Goal: Transaction & Acquisition: Purchase product/service

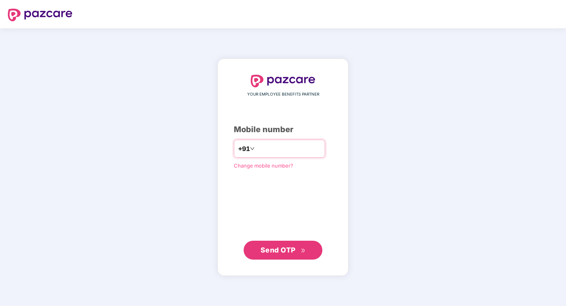
click at [262, 152] on input "number" at bounding box center [288, 148] width 65 height 13
type input "**********"
click at [271, 255] on button "Send OTP" at bounding box center [283, 249] width 79 height 19
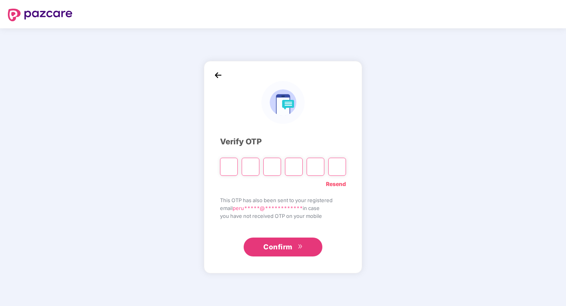
type input "*"
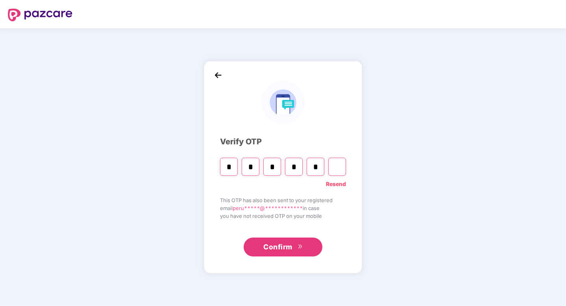
type input "*"
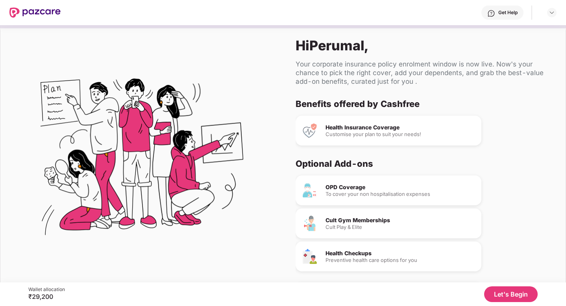
click at [499, 292] on button "Let's Begin" at bounding box center [511, 294] width 54 height 16
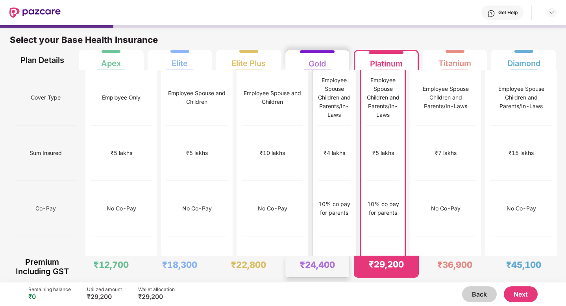
click at [318, 236] on div "₹8,000" at bounding box center [334, 263] width 33 height 55
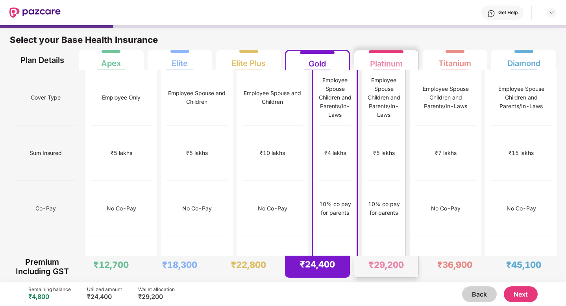
click at [374, 181] on div "10% co pay for parents" at bounding box center [383, 208] width 33 height 55
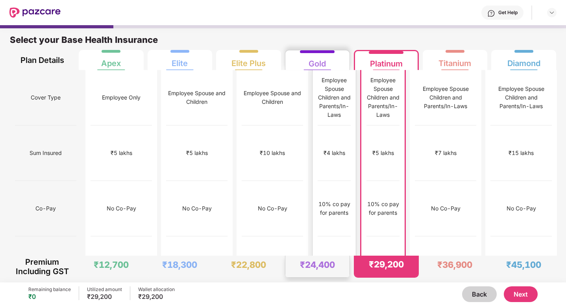
click at [331, 181] on div "10% co pay for parents" at bounding box center [334, 208] width 33 height 55
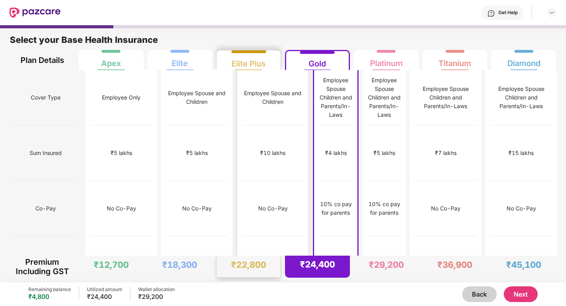
click at [258, 181] on div "No Co-Pay" at bounding box center [272, 208] width 61 height 55
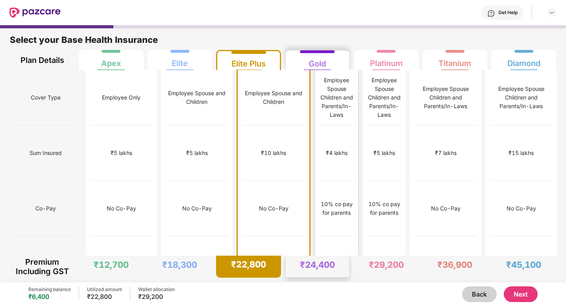
click at [321, 181] on div "10% co pay for parents" at bounding box center [336, 208] width 33 height 55
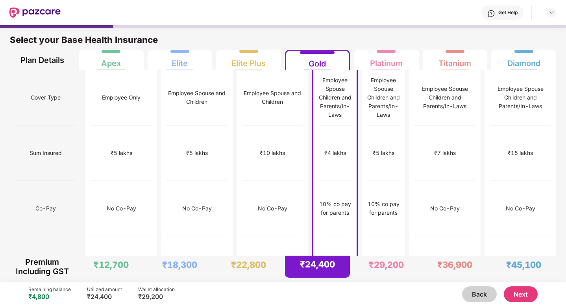
click at [532, 295] on button "Next" at bounding box center [521, 294] width 34 height 16
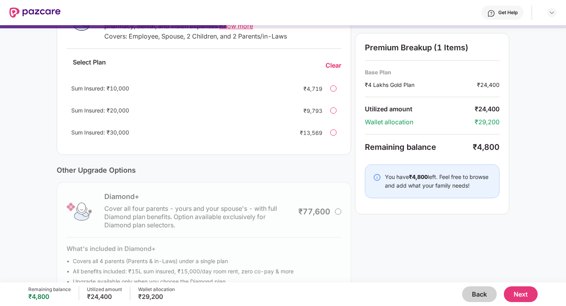
scroll to position [164, 0]
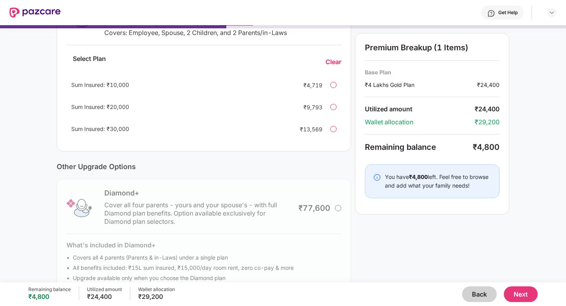
click at [340, 208] on div "Diamond+ Cover all four parents - yours and your spouse's - with full Diamond p…" at bounding box center [204, 236] width 294 height 115
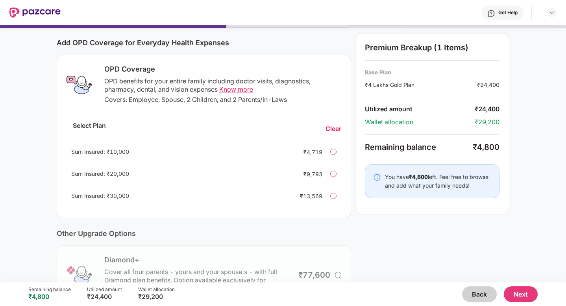
scroll to position [92, 0]
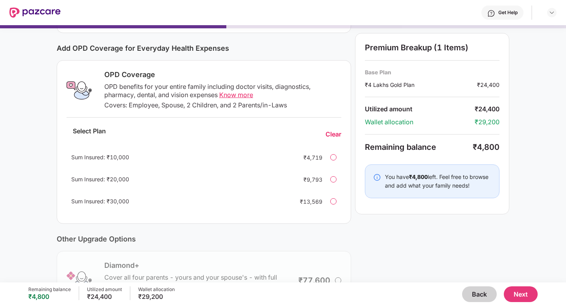
click at [234, 95] on span "Know more" at bounding box center [236, 95] width 34 height 8
click at [327, 160] on div "Sum Insured: ₹10,000 ₹4,719" at bounding box center [203, 157] width 275 height 19
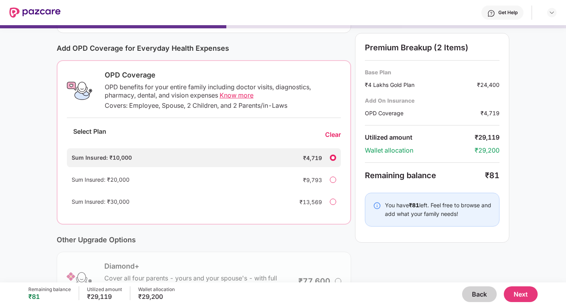
click at [335, 176] on div "Sum Insured: ₹20,000 ₹9,793" at bounding box center [204, 179] width 274 height 19
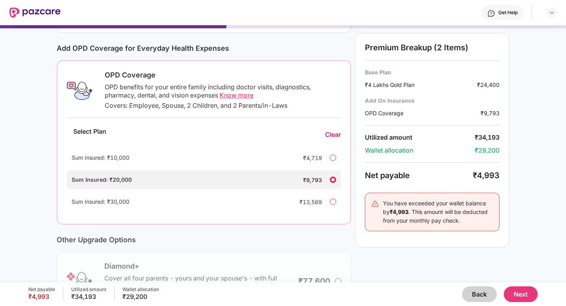
click at [332, 160] on div at bounding box center [333, 158] width 6 height 6
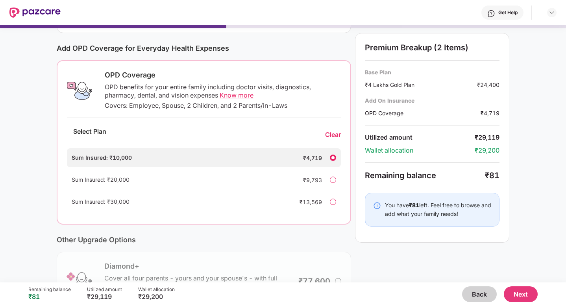
scroll to position [144, 0]
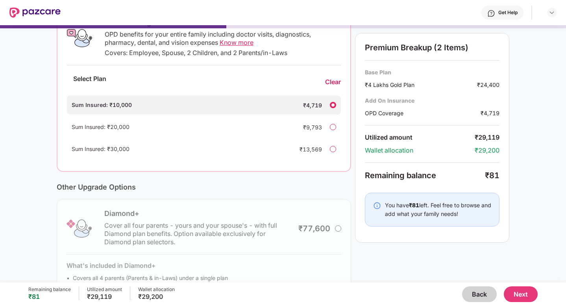
click at [481, 296] on button "Back" at bounding box center [479, 294] width 35 height 16
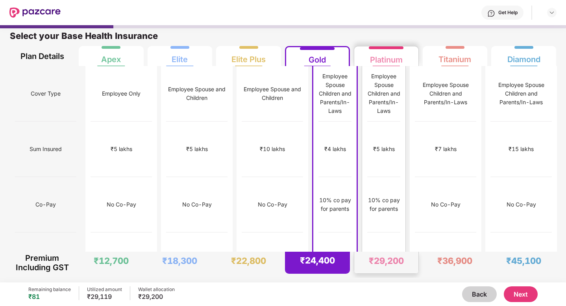
click at [394, 203] on div "10% co pay for parents" at bounding box center [383, 204] width 33 height 55
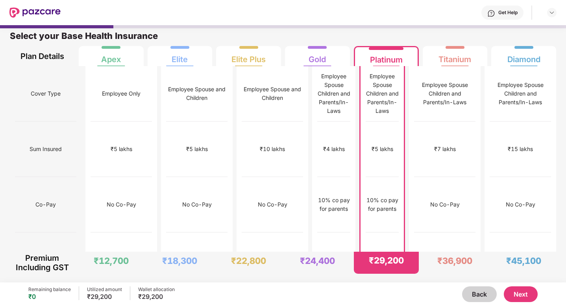
click at [517, 292] on button "Next" at bounding box center [521, 294] width 34 height 16
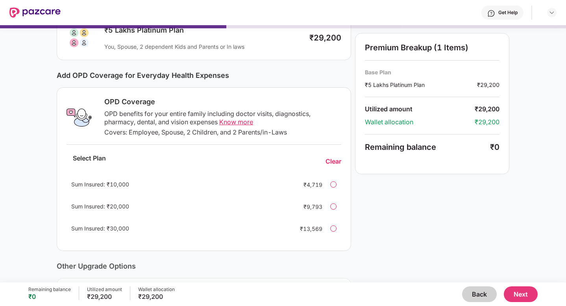
scroll to position [65, 0]
click at [334, 184] on div at bounding box center [333, 184] width 6 height 6
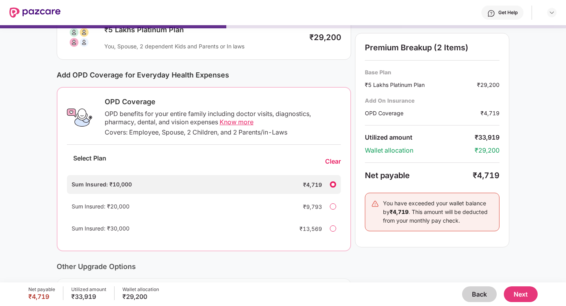
click at [334, 184] on div at bounding box center [333, 184] width 6 height 6
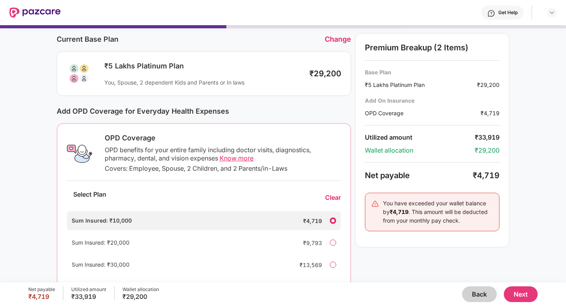
scroll to position [28, 0]
click at [334, 221] on div at bounding box center [333, 221] width 6 height 6
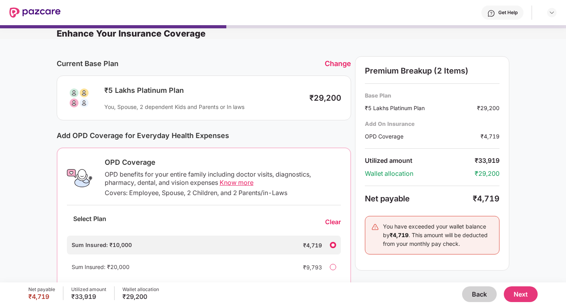
scroll to position [0, 0]
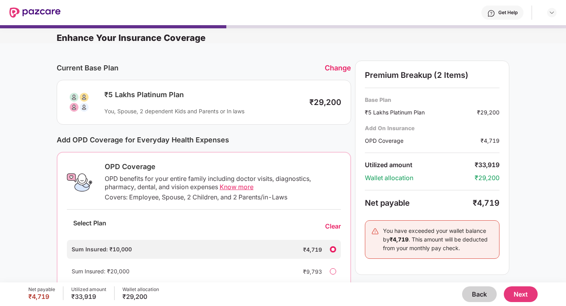
click at [333, 249] on div at bounding box center [333, 249] width 6 height 6
click at [334, 230] on div "Clear" at bounding box center [333, 226] width 16 height 8
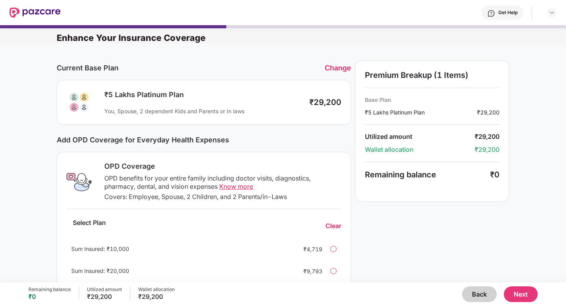
click at [469, 297] on button "Back" at bounding box center [479, 294] width 35 height 16
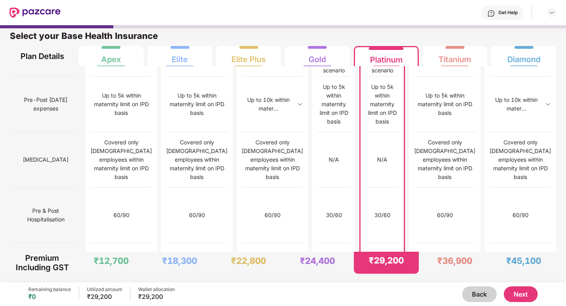
scroll to position [768, 0]
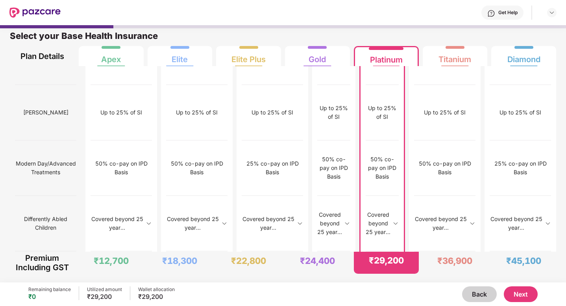
scroll to position [768, 0]
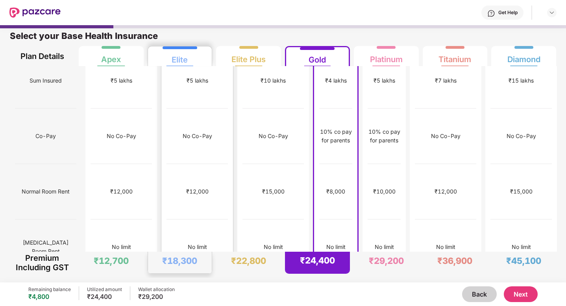
scroll to position [0, 0]
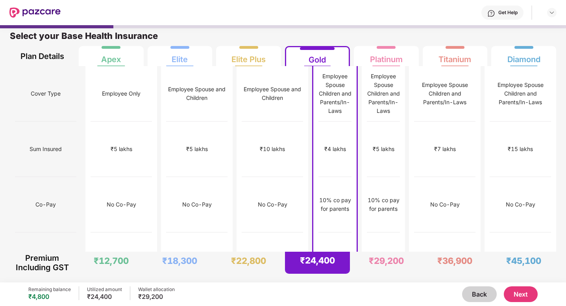
click at [505, 13] on div "Get Help" at bounding box center [507, 12] width 19 height 6
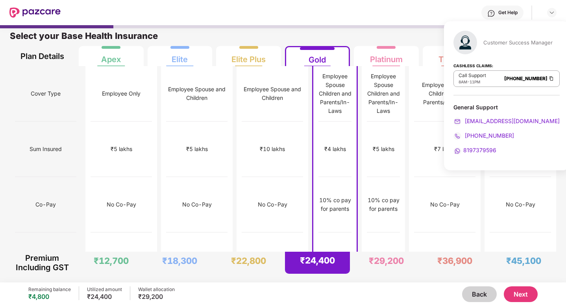
click at [548, 78] on img at bounding box center [551, 78] width 6 height 7
click at [483, 148] on span "8197379596" at bounding box center [479, 150] width 33 height 7
click at [393, 23] on div "Get Help" at bounding box center [309, 12] width 496 height 25
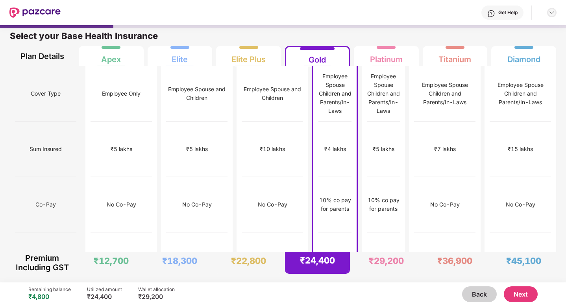
click at [549, 13] on img at bounding box center [551, 12] width 6 height 6
click at [553, 13] on img at bounding box center [551, 12] width 6 height 6
click at [377, 145] on div "₹5 lakhs" at bounding box center [384, 149] width 22 height 9
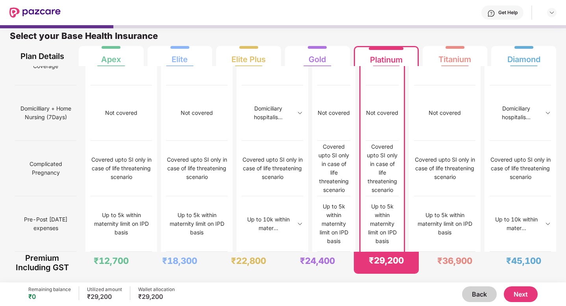
scroll to position [768, 0]
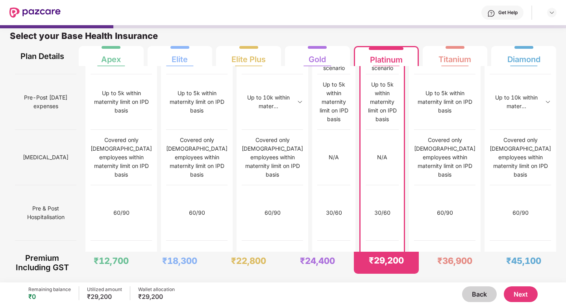
click at [516, 295] on button "Next" at bounding box center [521, 294] width 34 height 16
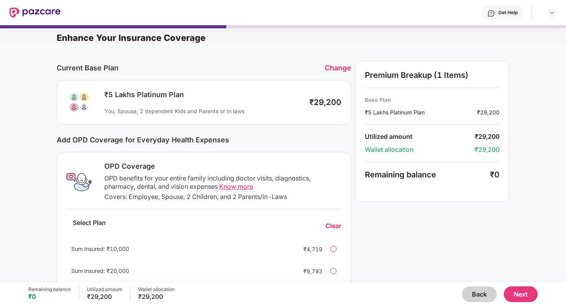
click at [236, 188] on span "Know more" at bounding box center [236, 187] width 34 height 8
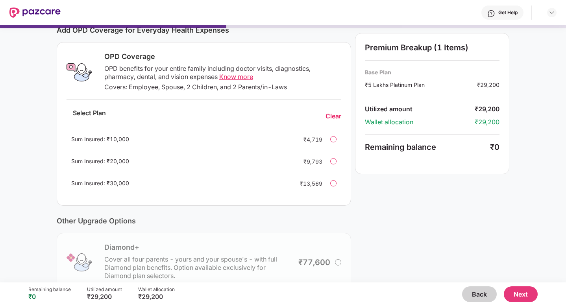
scroll to position [185, 0]
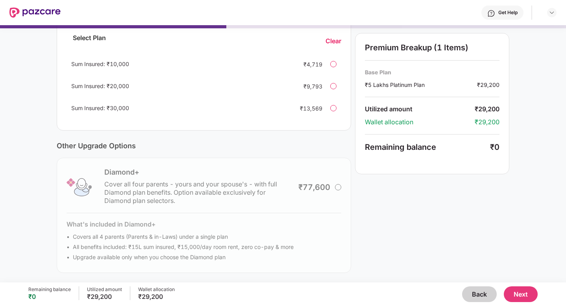
click at [476, 296] on button "Back" at bounding box center [479, 294] width 35 height 16
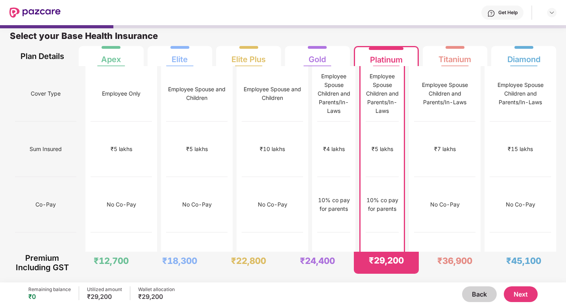
scroll to position [4, 0]
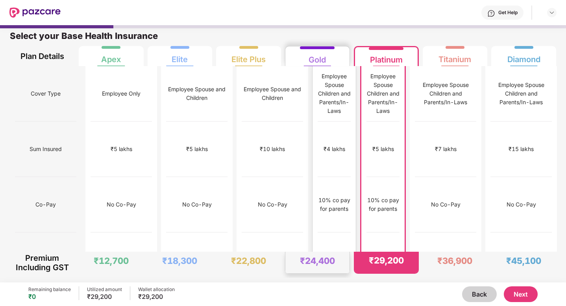
click at [318, 233] on div "₹8,000" at bounding box center [334, 260] width 33 height 55
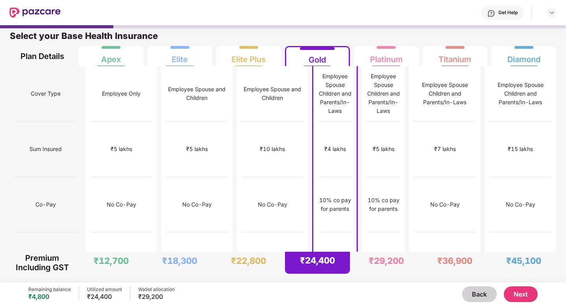
click at [527, 296] on button "Next" at bounding box center [521, 294] width 34 height 16
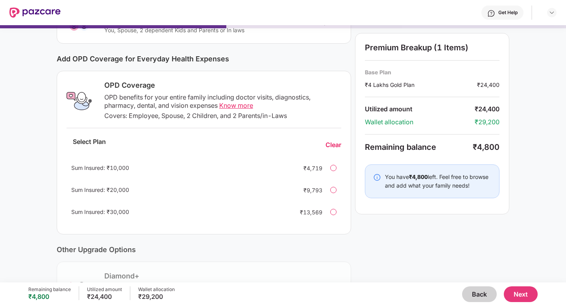
scroll to position [82, 0]
click at [335, 168] on div at bounding box center [333, 167] width 6 height 6
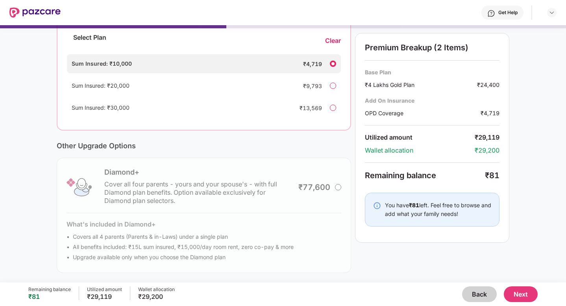
scroll to position [0, 0]
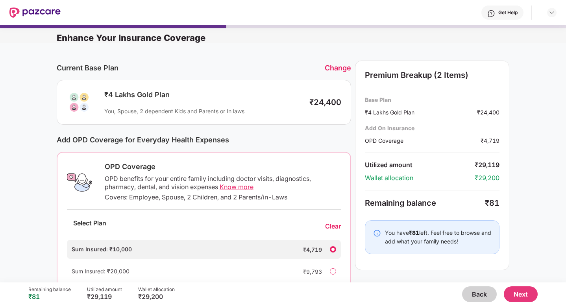
click at [494, 19] on div "Get Help" at bounding box center [502, 13] width 42 height 14
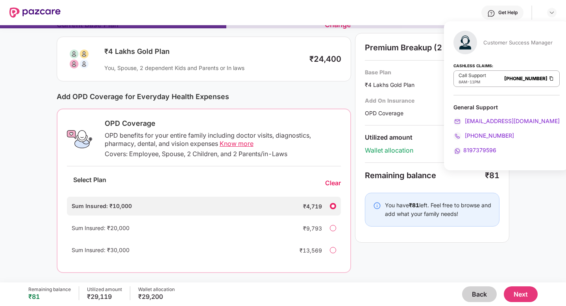
scroll to position [45, 0]
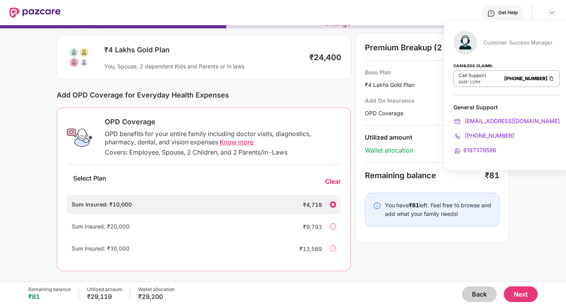
click at [525, 295] on button "Next" at bounding box center [521, 294] width 34 height 16
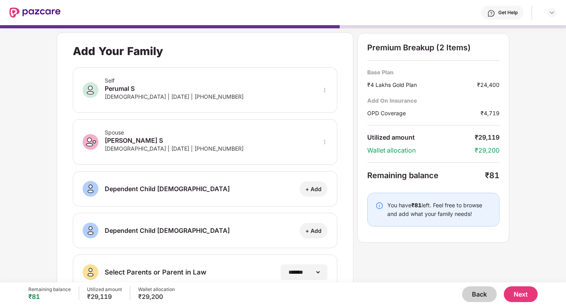
click at [525, 299] on button "Next" at bounding box center [521, 294] width 34 height 16
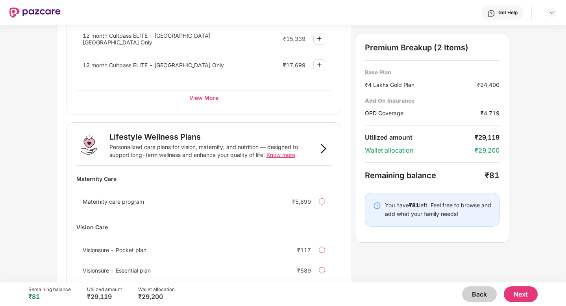
scroll to position [469, 0]
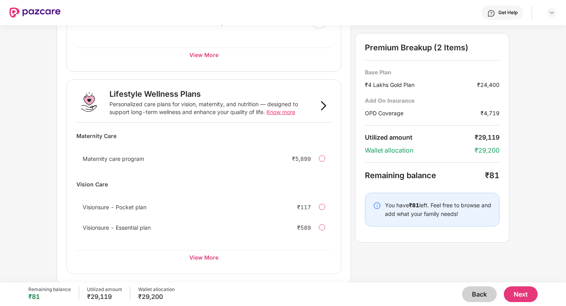
click at [324, 207] on div at bounding box center [322, 207] width 6 height 6
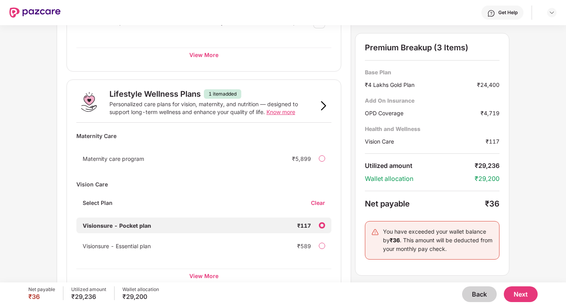
scroll to position [487, 0]
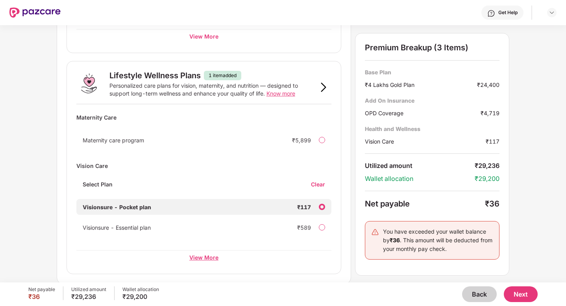
click at [206, 258] on div "View More" at bounding box center [203, 257] width 255 height 14
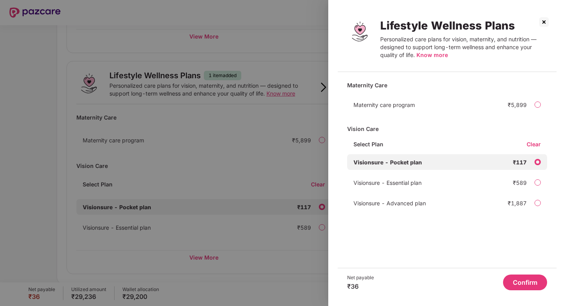
click at [542, 20] on img at bounding box center [543, 22] width 13 height 13
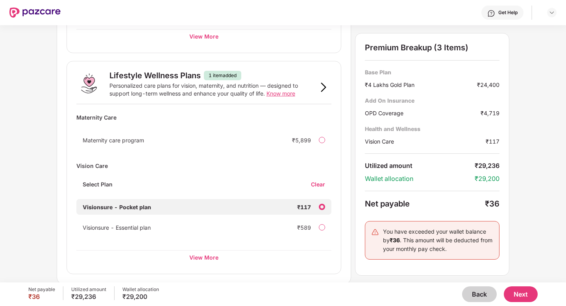
click at [522, 292] on button "Next" at bounding box center [521, 294] width 34 height 16
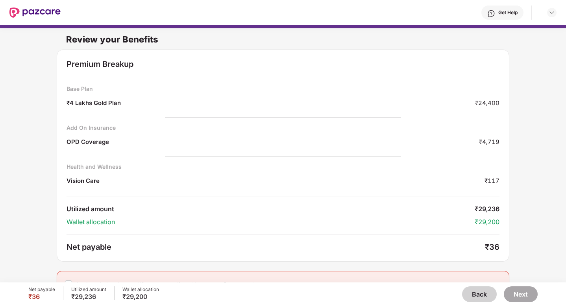
scroll to position [14, 0]
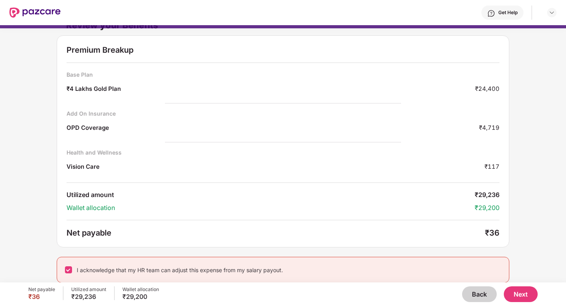
click at [516, 294] on button "Next" at bounding box center [521, 294] width 34 height 16
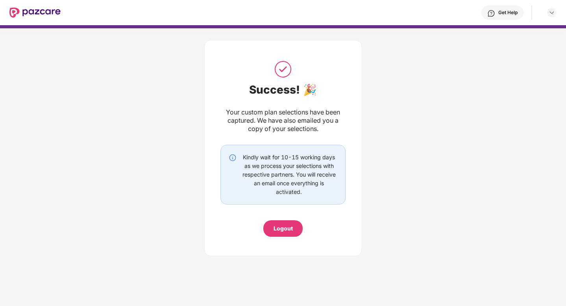
click at [286, 233] on div "Logout" at bounding box center [282, 228] width 39 height 17
